Goal: Task Accomplishment & Management: Complete application form

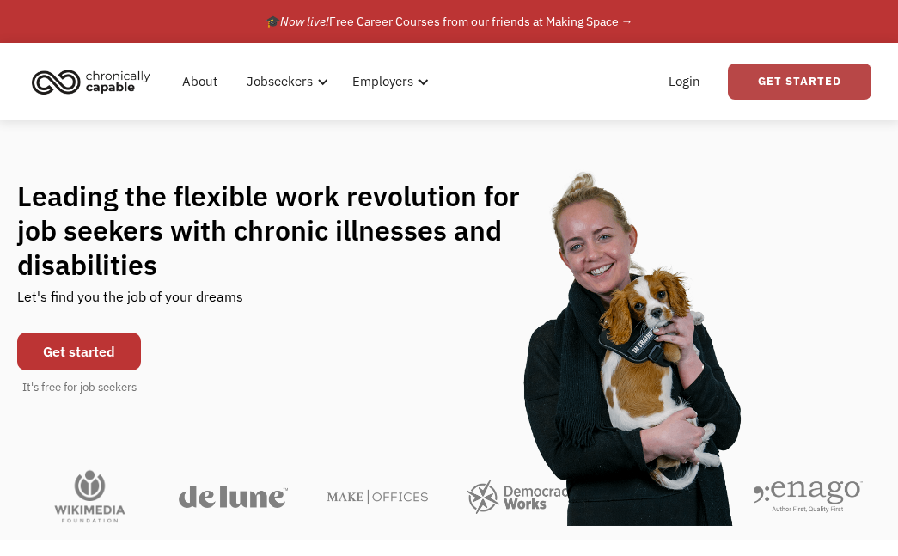
click at [814, 70] on link "Get Started" at bounding box center [799, 82] width 143 height 36
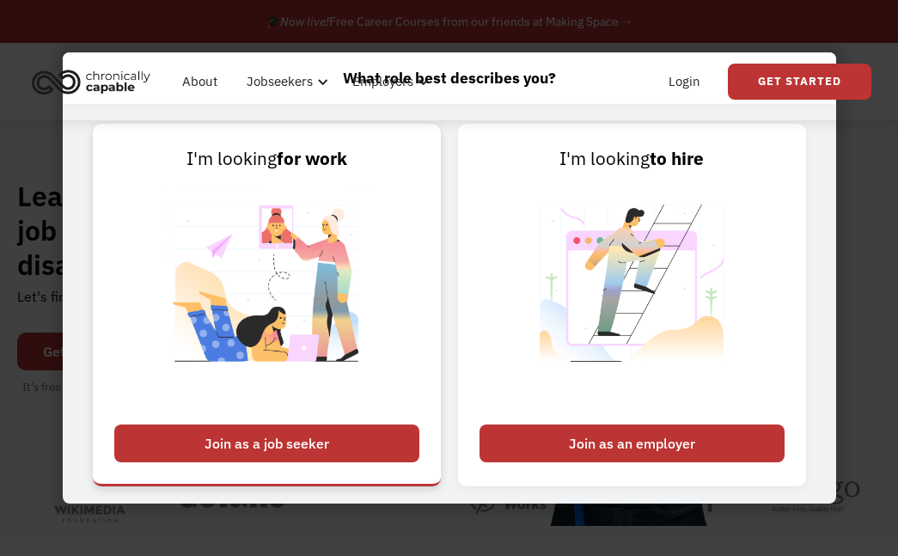
click at [366, 440] on div "Join as a job seeker" at bounding box center [266, 443] width 305 height 38
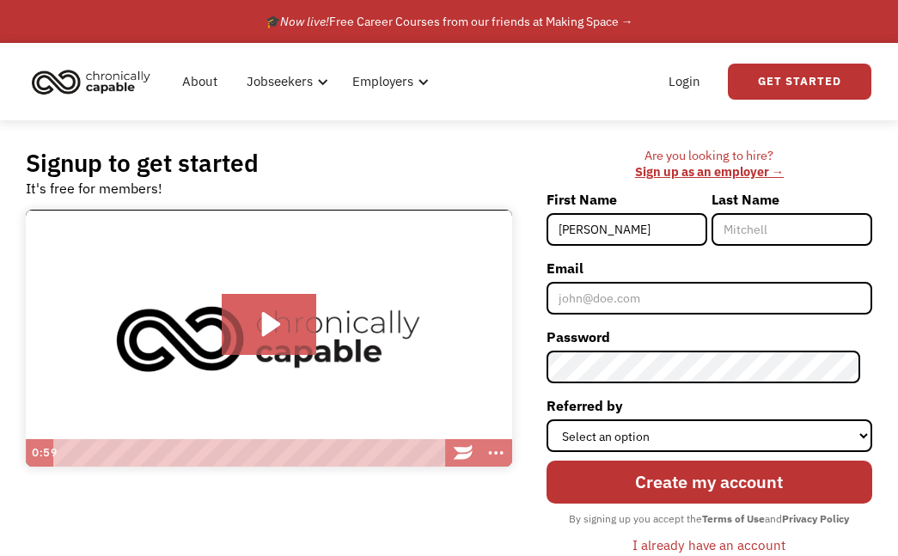
type input "[PERSON_NAME]"
type input "Mekdeci"
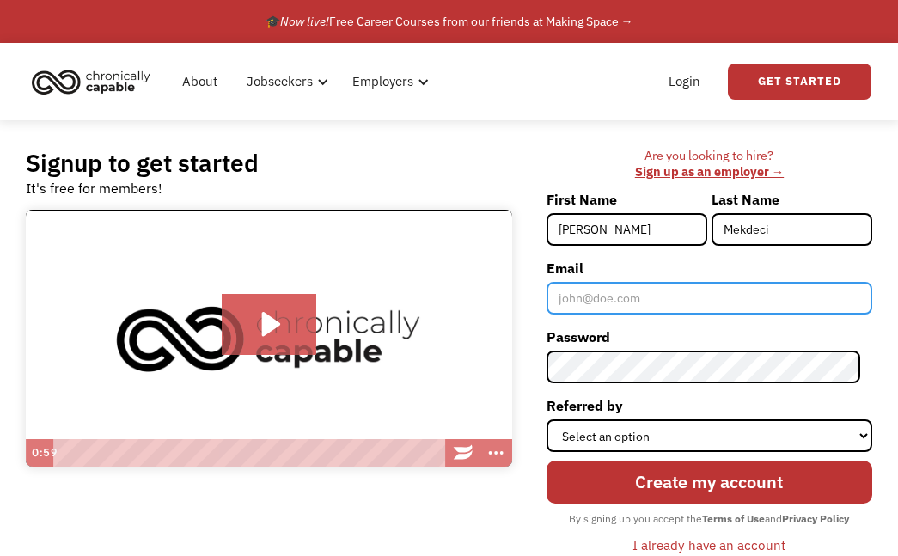
click at [629, 295] on input "Email" at bounding box center [709, 298] width 326 height 33
type input "[EMAIL_ADDRESS][DOMAIN_NAME]"
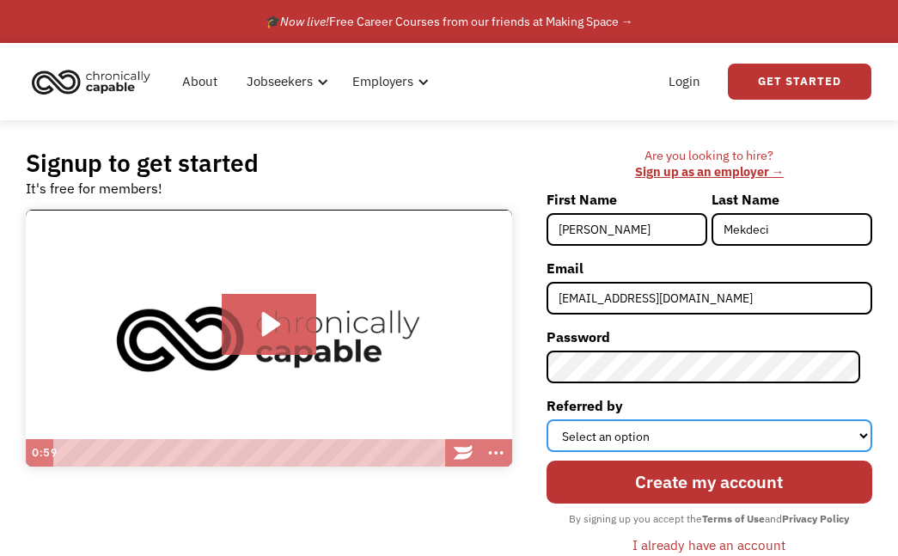
click at [664, 429] on select "Select an option Instagram Facebook Twitter Search Engine News Article Word of …" at bounding box center [709, 435] width 326 height 33
select select "Other"
click at [558, 419] on select "Select an option Instagram Facebook Twitter Search Engine News Article Word of …" at bounding box center [709, 435] width 326 height 33
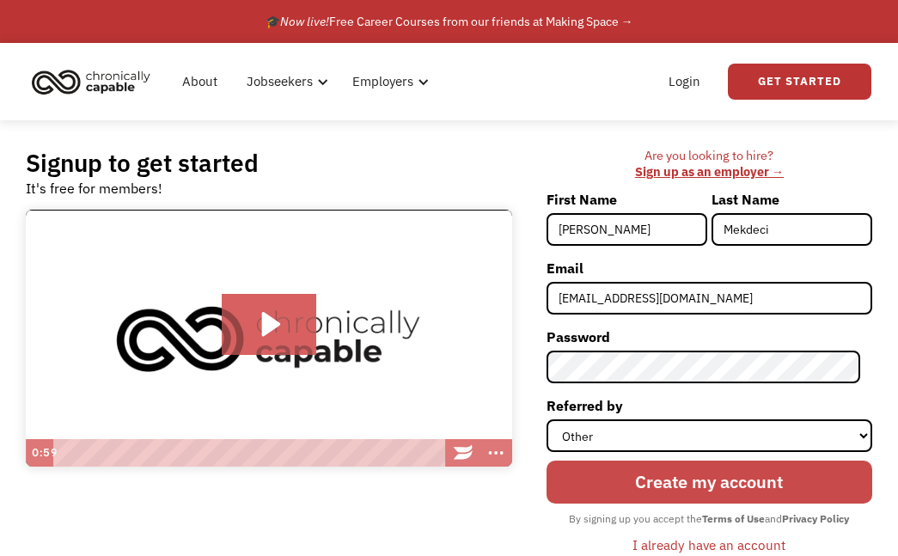
click at [701, 479] on input "Create my account" at bounding box center [709, 482] width 326 height 43
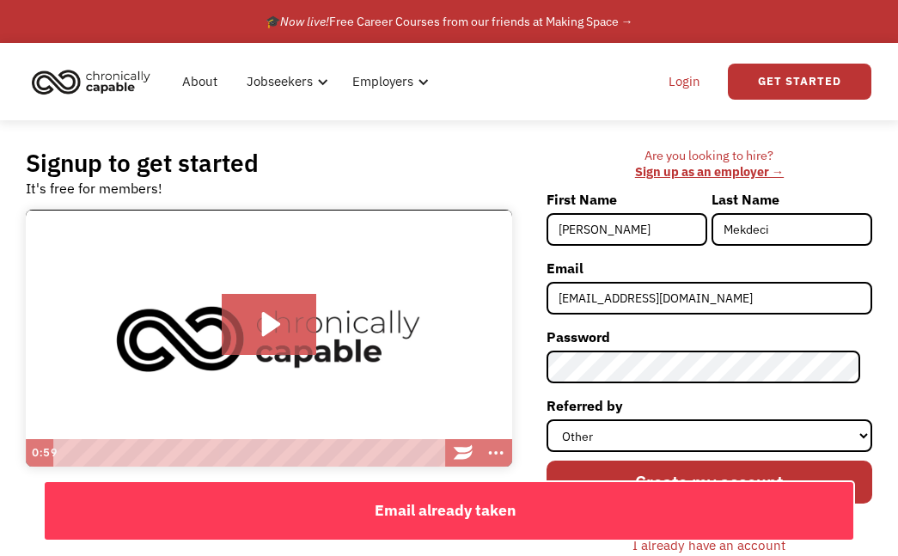
click at [693, 81] on link "Login" at bounding box center [684, 81] width 52 height 55
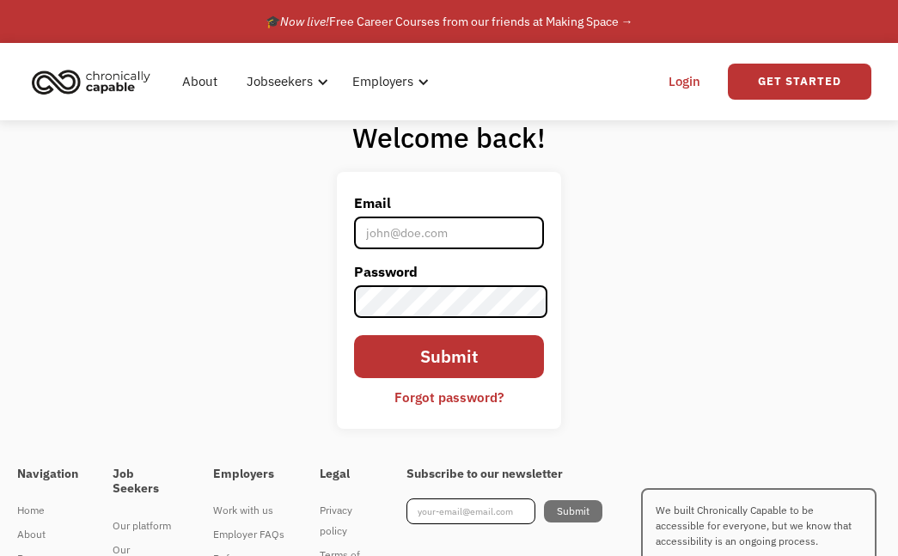
click at [395, 245] on input "Email" at bounding box center [449, 233] width 190 height 33
type input "[EMAIL_ADDRESS][DOMAIN_NAME]"
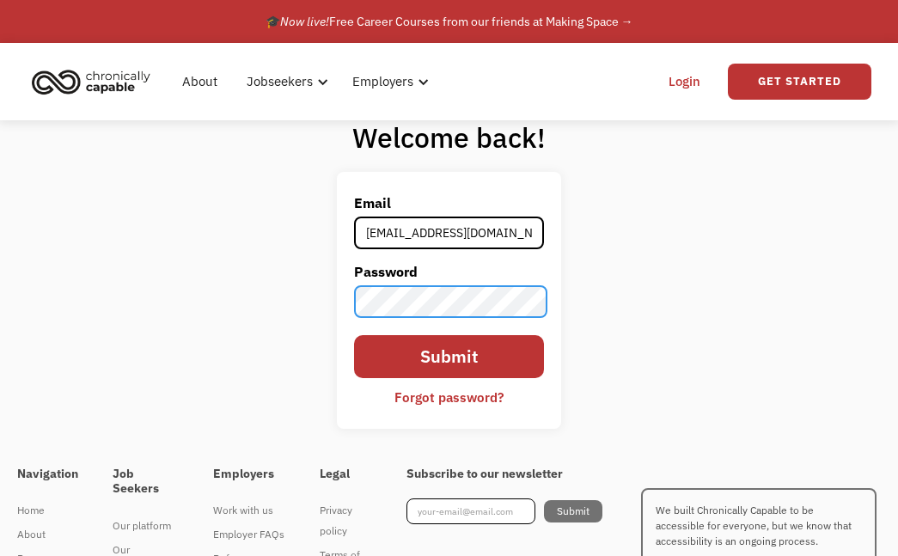
click at [354, 335] on input "Submit" at bounding box center [449, 356] width 190 height 43
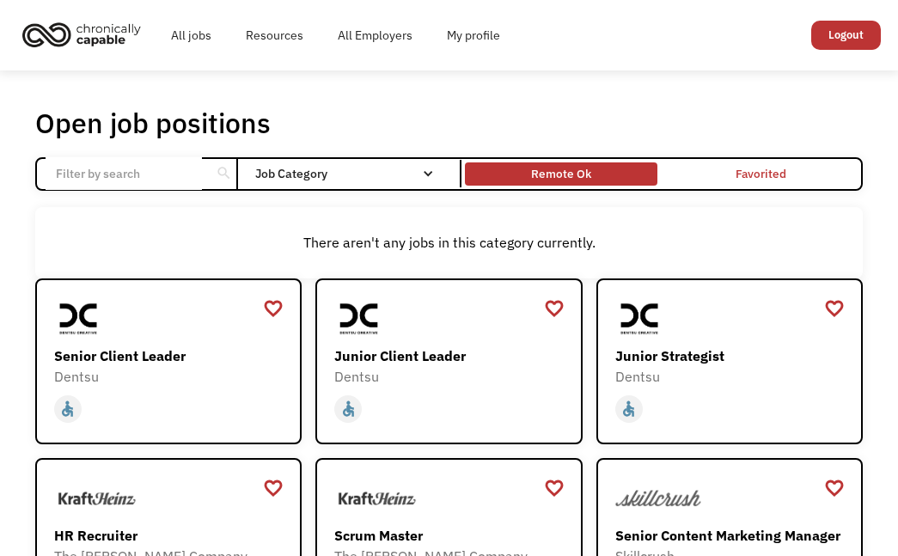
click at [548, 170] on div "Remote Ok" at bounding box center [561, 173] width 60 height 21
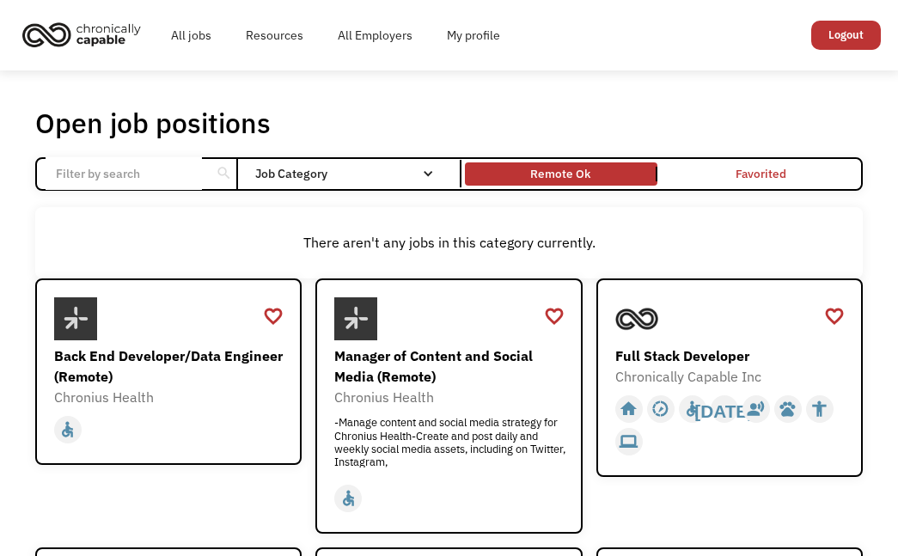
click at [142, 182] on input "Email Form" at bounding box center [124, 173] width 156 height 33
click input "Email Form" at bounding box center [0, 0] width 0 height 0
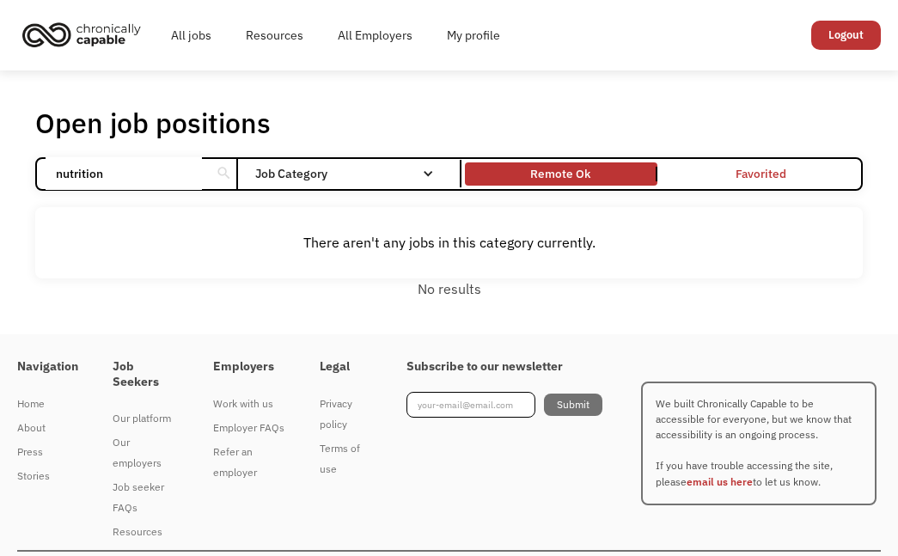
drag, startPoint x: 135, startPoint y: 171, endPoint x: -4, endPoint y: 178, distance: 139.4
click at [0, 178] on html "All jobs Resources All Employers My profile Club Capable New! Logout Featured J…" at bounding box center [449, 278] width 898 height 556
click input "Email Form" at bounding box center [0, 0] width 0 height 0
drag, startPoint x: 95, startPoint y: 172, endPoint x: 6, endPoint y: 179, distance: 89.6
click at [6, 179] on div "Open job positions You have X liked items Search fitness search Filter by categ…" at bounding box center [449, 202] width 898 height 264
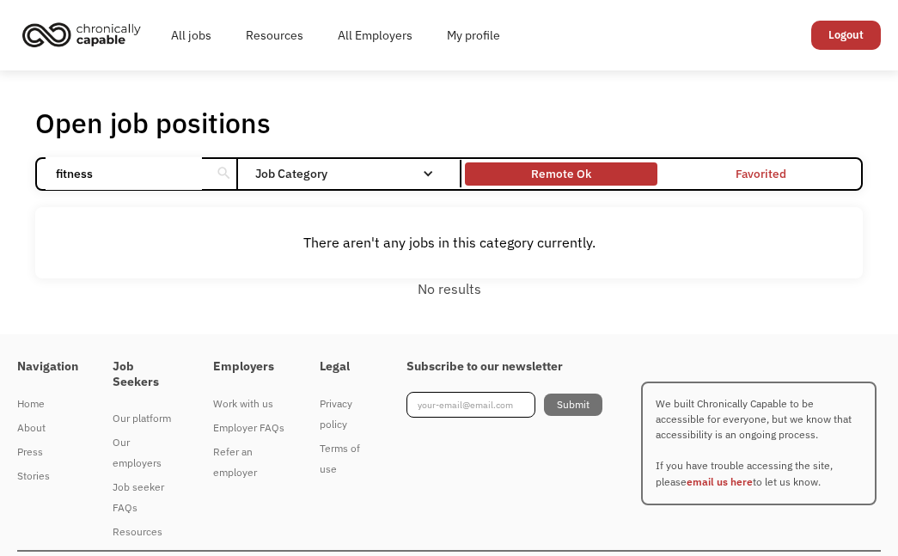
click at [611, 167] on div "Remote Ok" at bounding box center [561, 174] width 193 height 15
click at [482, 187] on link "Remote Ok" at bounding box center [561, 174] width 200 height 30
drag, startPoint x: 218, startPoint y: 173, endPoint x: 206, endPoint y: 177, distance: 12.8
click at [211, 175] on div "search" at bounding box center [224, 173] width 26 height 27
click at [182, 180] on input "fitness" at bounding box center [124, 173] width 156 height 33
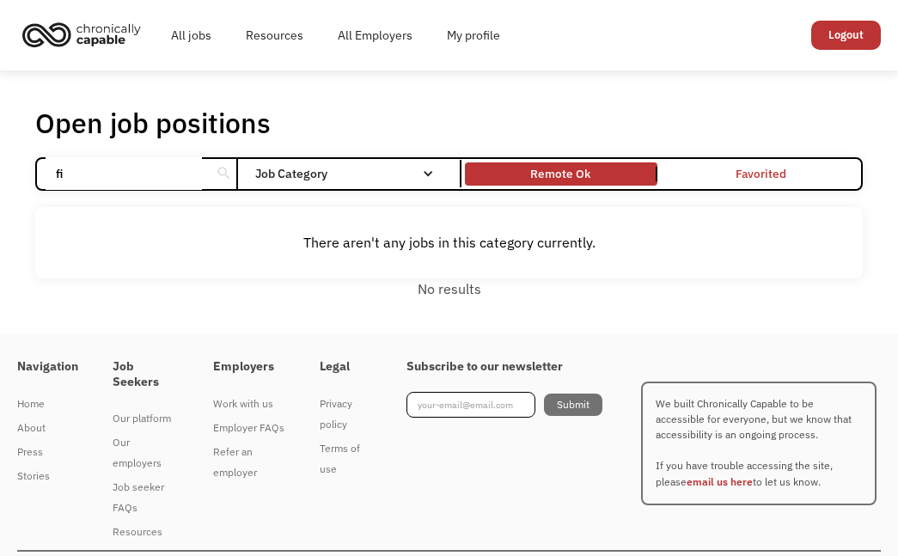
type input "f"
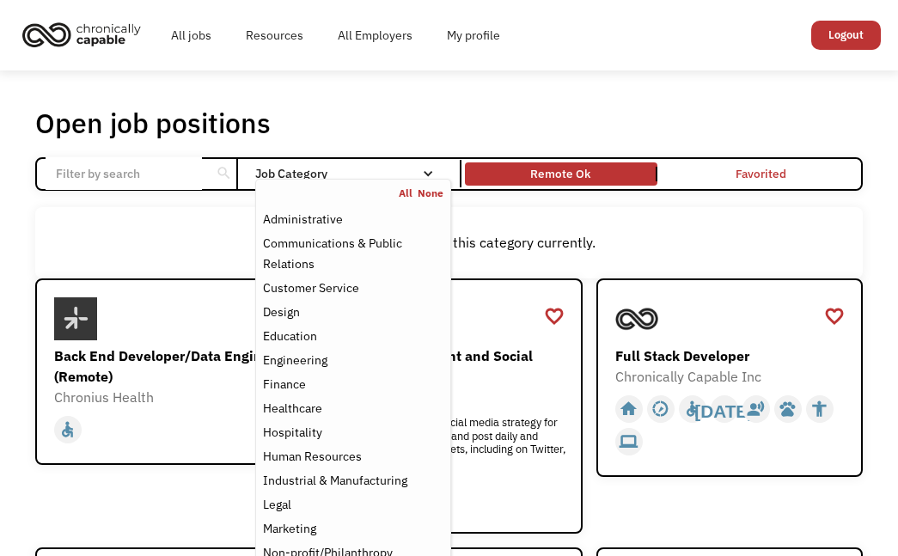
scroll to position [315, 0]
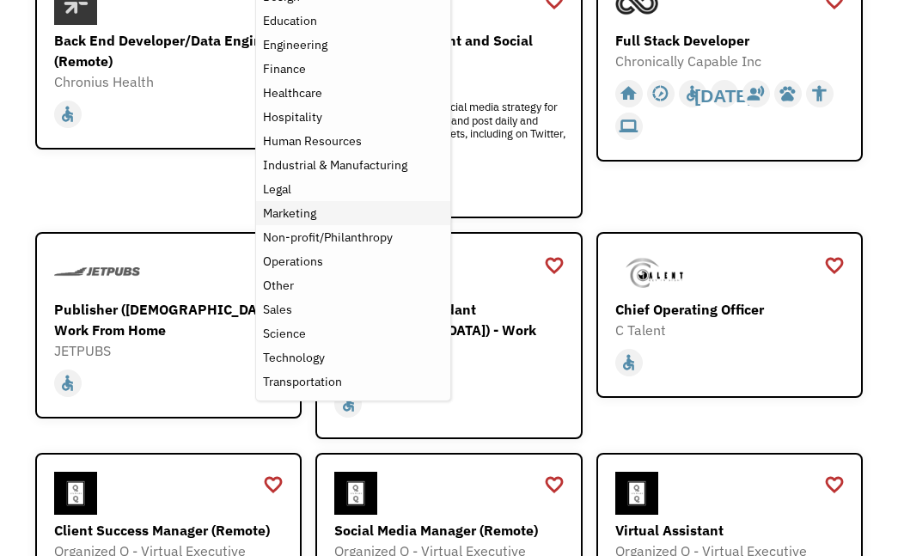
click at [335, 212] on div "Marketing" at bounding box center [353, 213] width 180 height 21
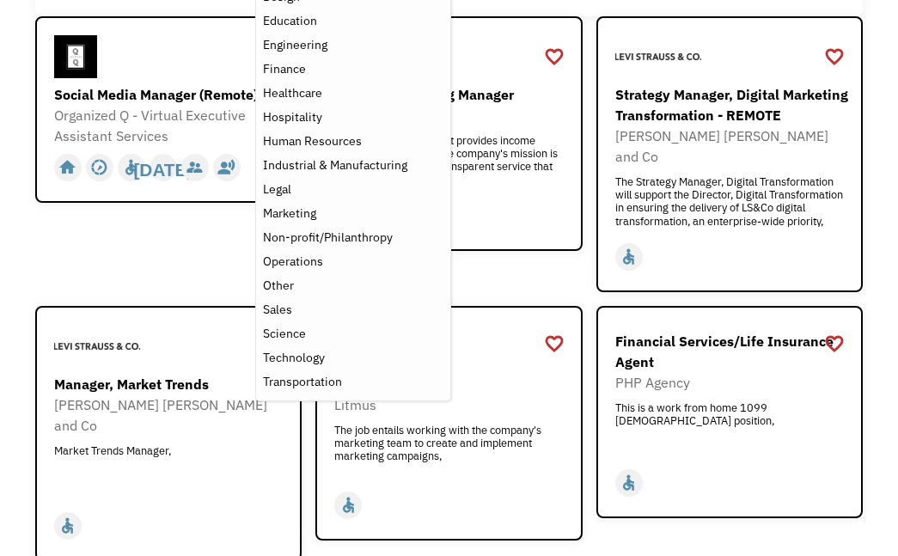
click at [154, 244] on div "favorite_border favorite Saving Social Media Manager (Remote) Organized Q - Vir…" at bounding box center [168, 154] width 266 height 276
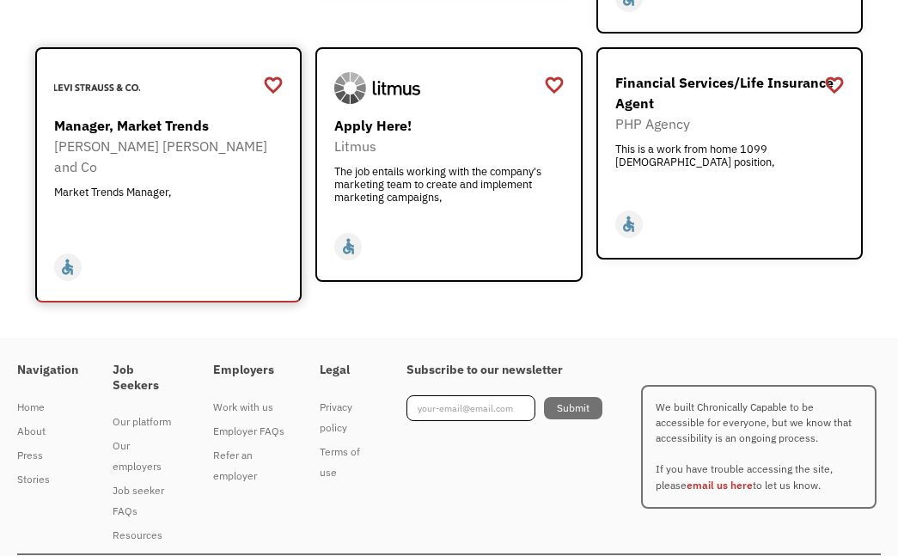
scroll to position [259, 0]
